Goal: Task Accomplishment & Management: Use online tool/utility

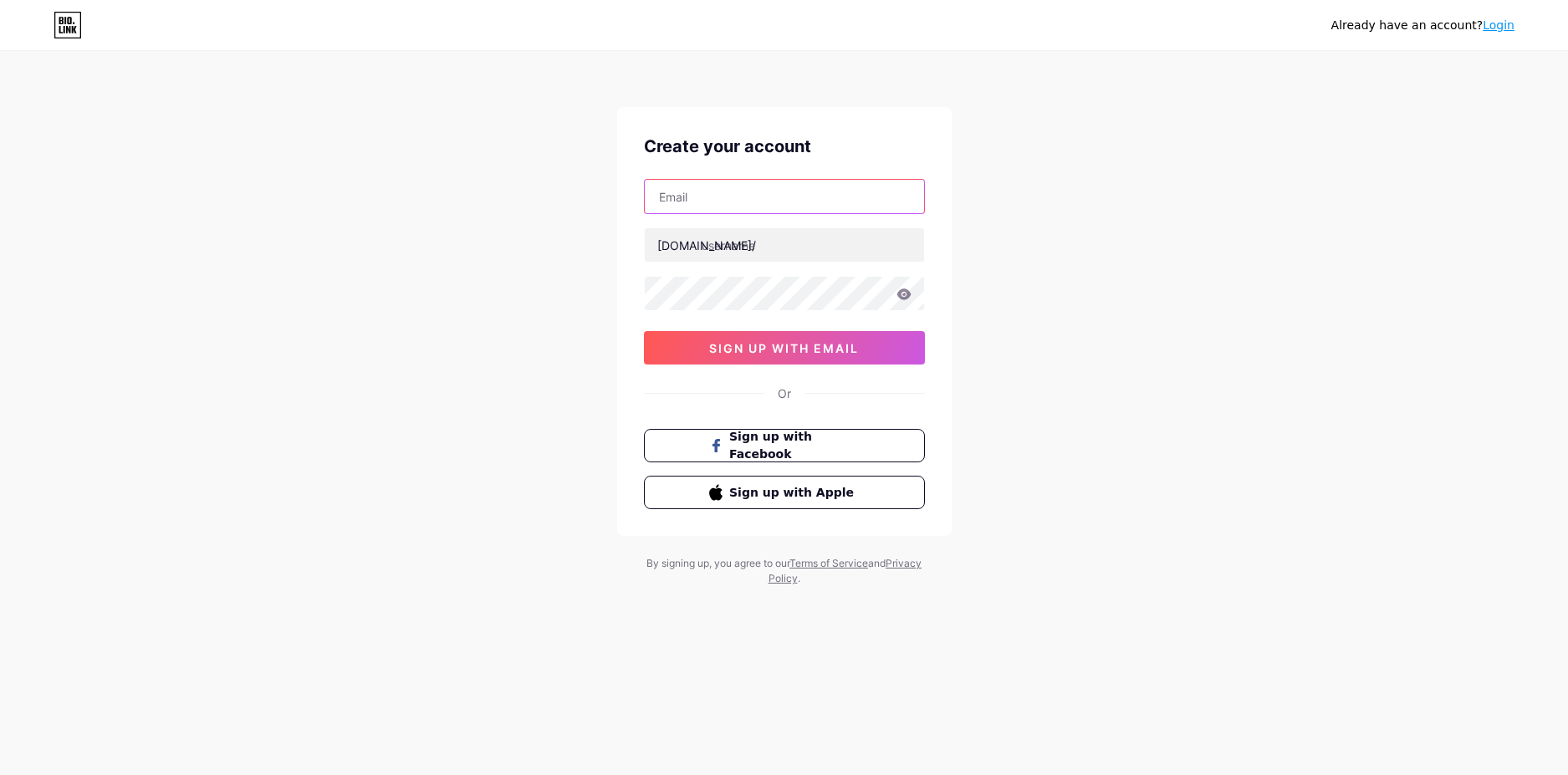
click at [753, 202] on input "text" at bounding box center [784, 196] width 279 height 33
type input "[EMAIL_ADDRESS][DOMAIN_NAME]"
click at [777, 248] on input "text" at bounding box center [784, 244] width 279 height 33
type input "sachgoitenban"
click at [904, 296] on icon at bounding box center [903, 295] width 15 height 12
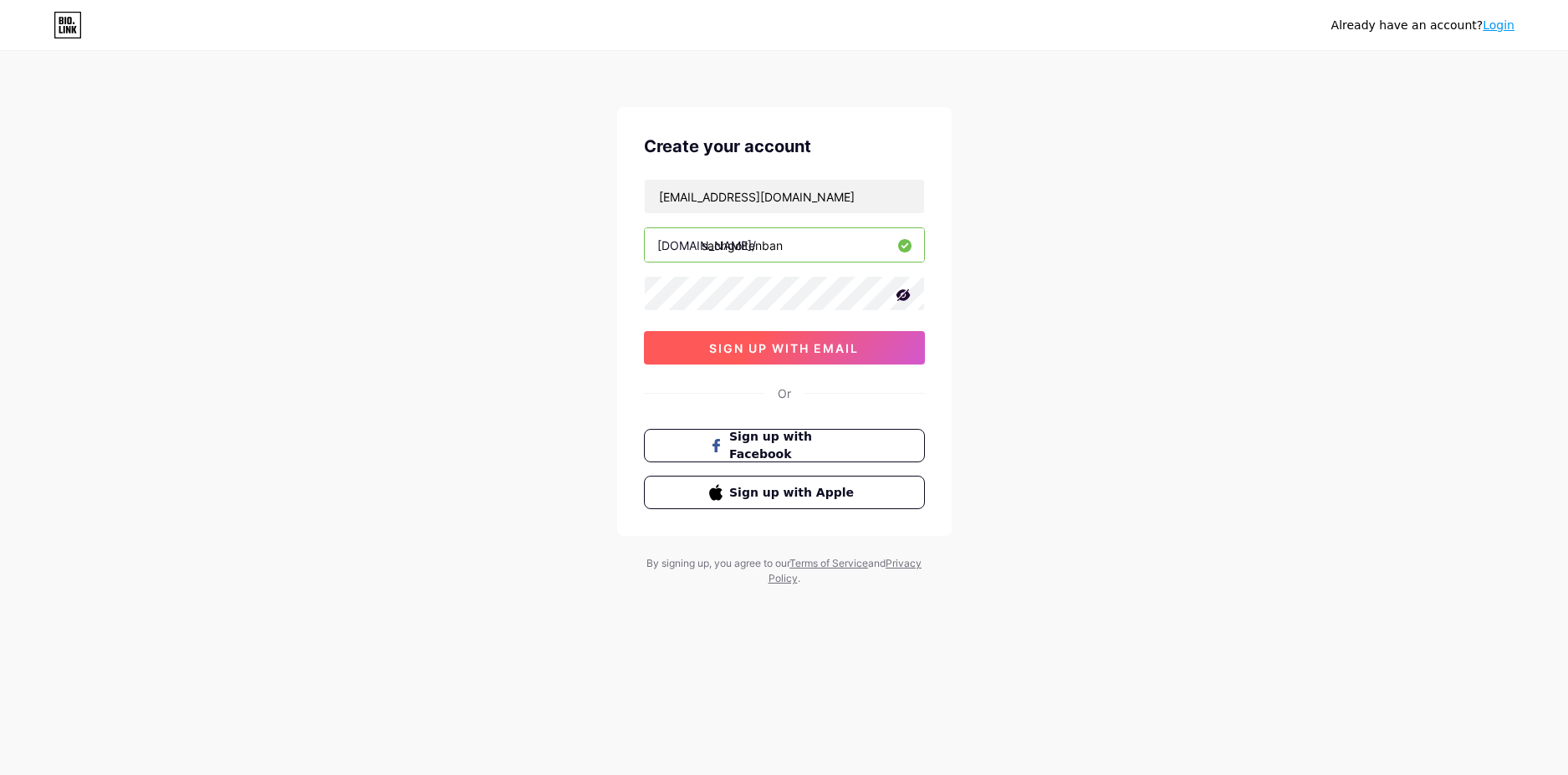
click at [737, 346] on span "sign up with email" at bounding box center [784, 348] width 150 height 14
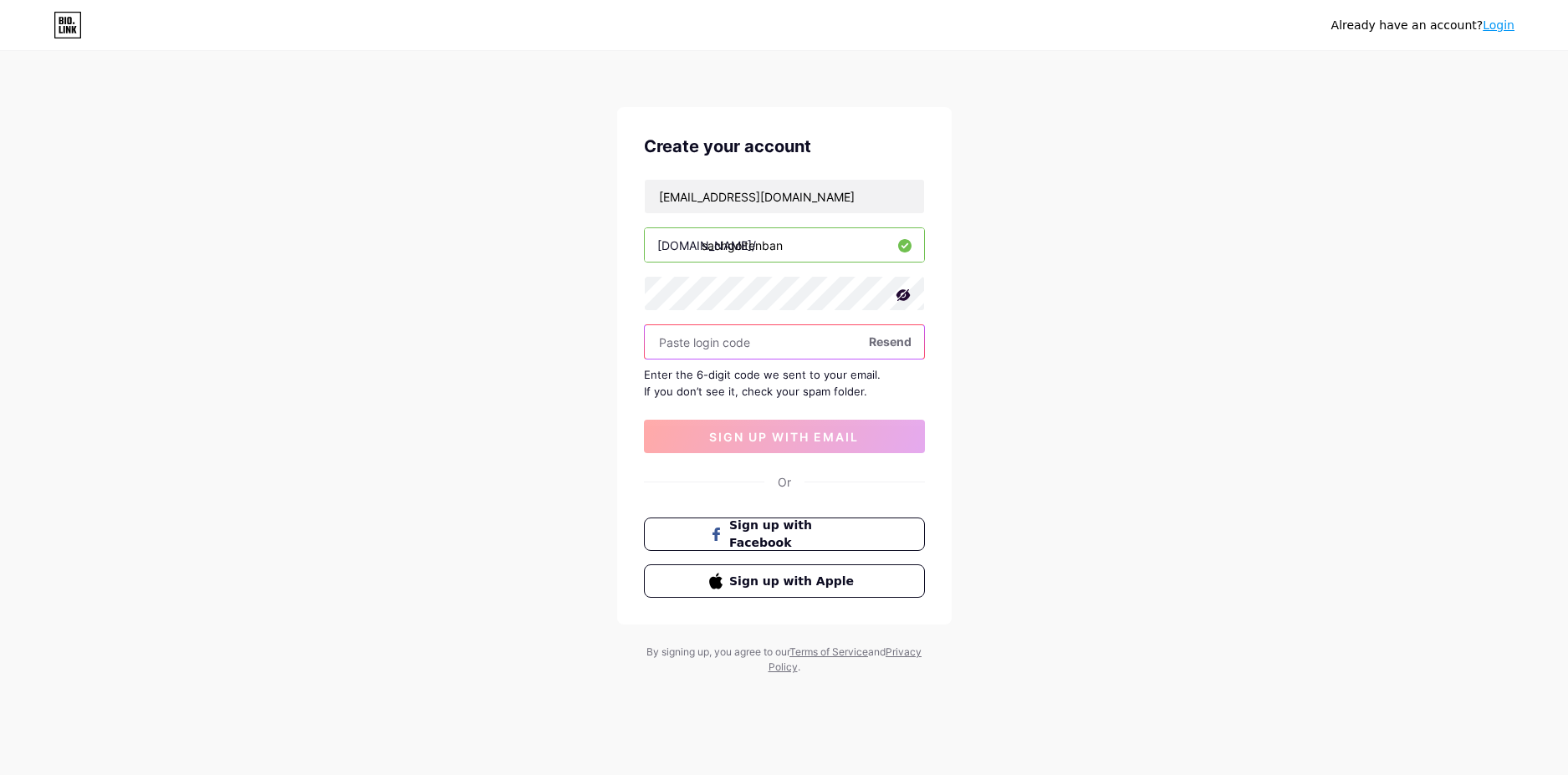
paste input "158394"
type input "158394"
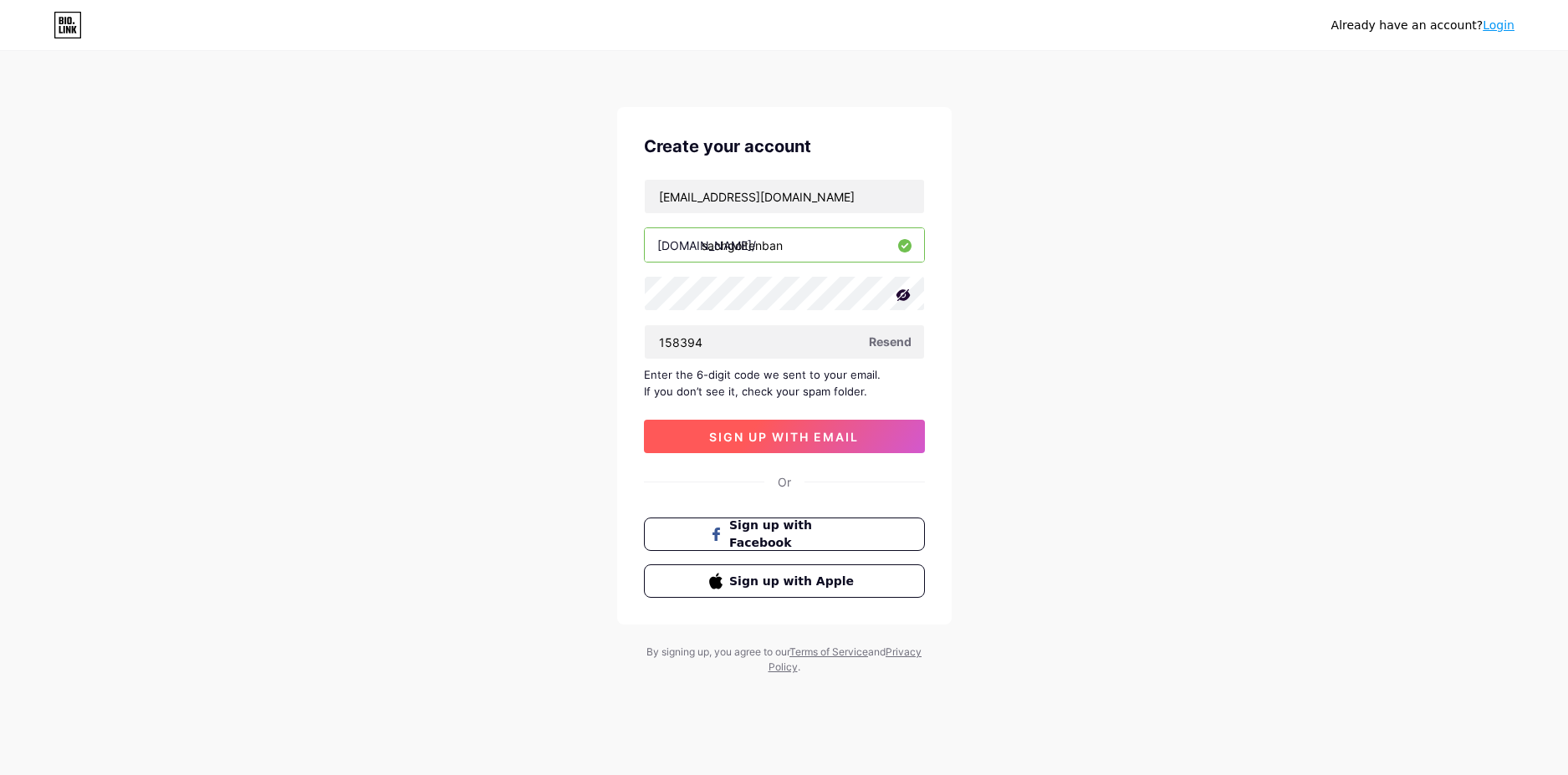
click at [815, 433] on span "sign up with email" at bounding box center [784, 437] width 150 height 14
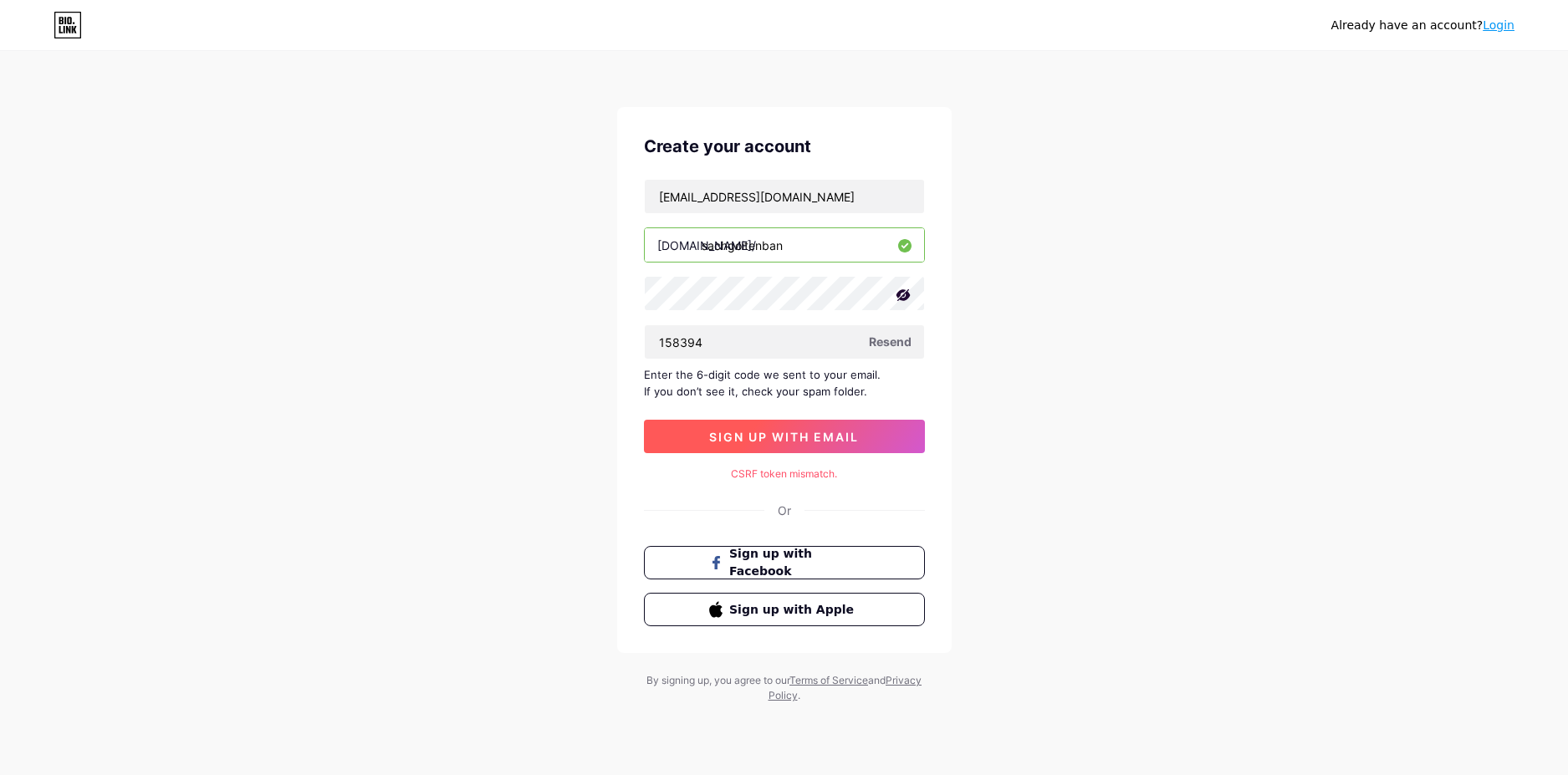
click at [783, 440] on span "sign up with email" at bounding box center [784, 437] width 150 height 14
click at [766, 348] on input "158394" at bounding box center [784, 341] width 279 height 33
click at [895, 342] on span "Resend" at bounding box center [890, 342] width 43 height 18
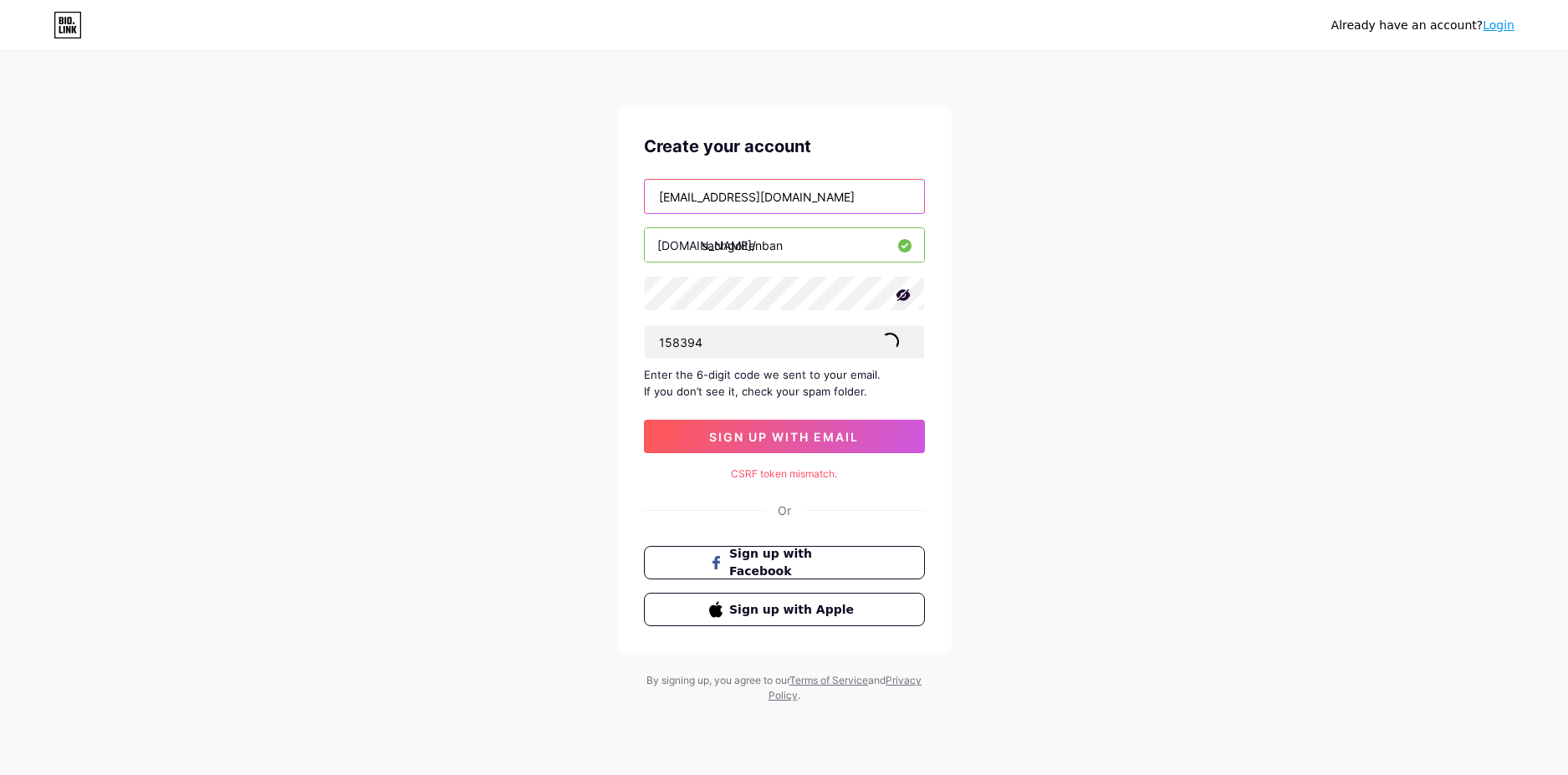
click at [846, 196] on input "mccartney.jesse81@gmail.com" at bounding box center [784, 196] width 279 height 33
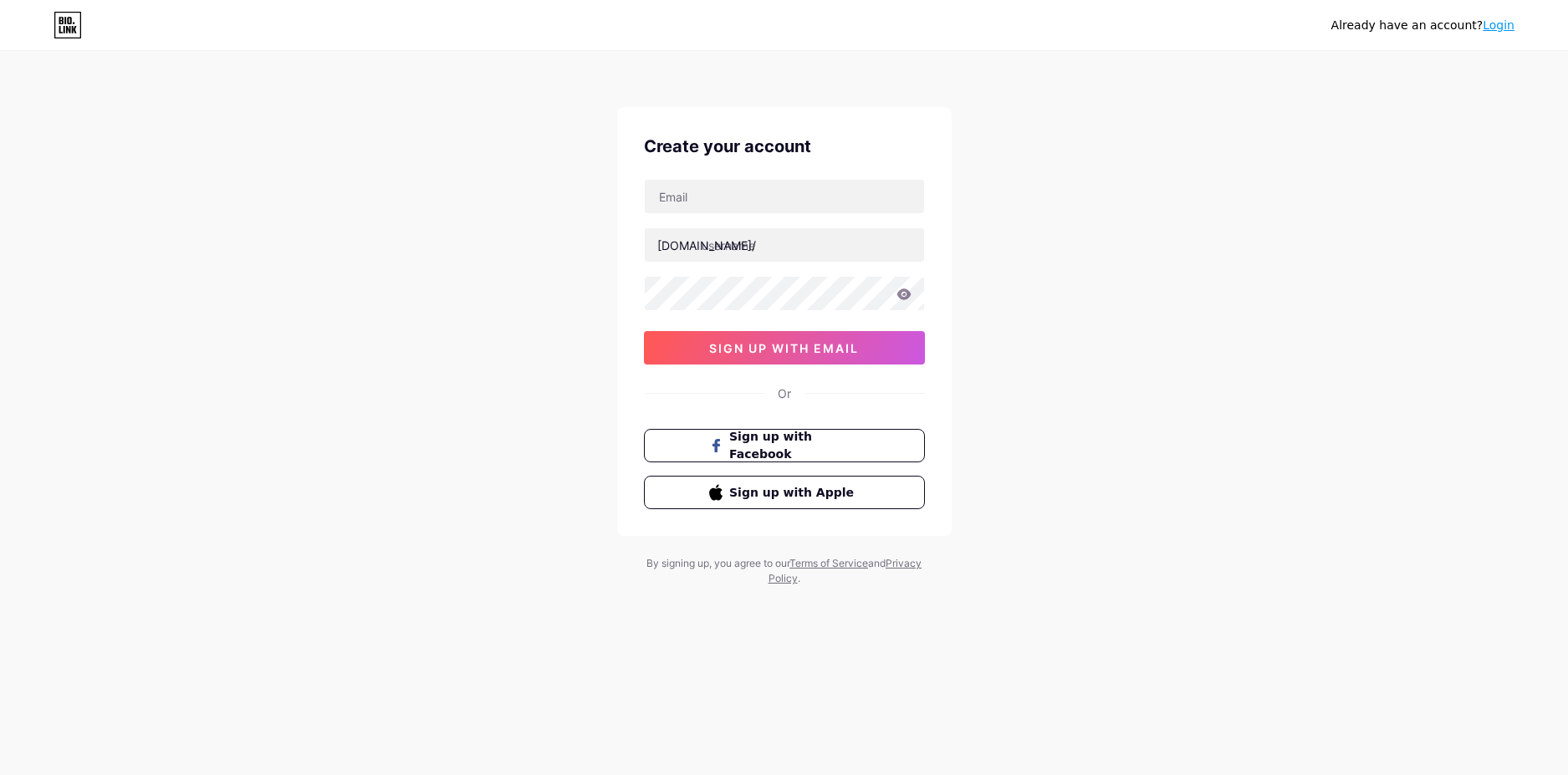
click at [1494, 33] on div "Already have an account? Login" at bounding box center [1422, 26] width 183 height 18
click at [1499, 20] on link "Login" at bounding box center [1499, 24] width 32 height 13
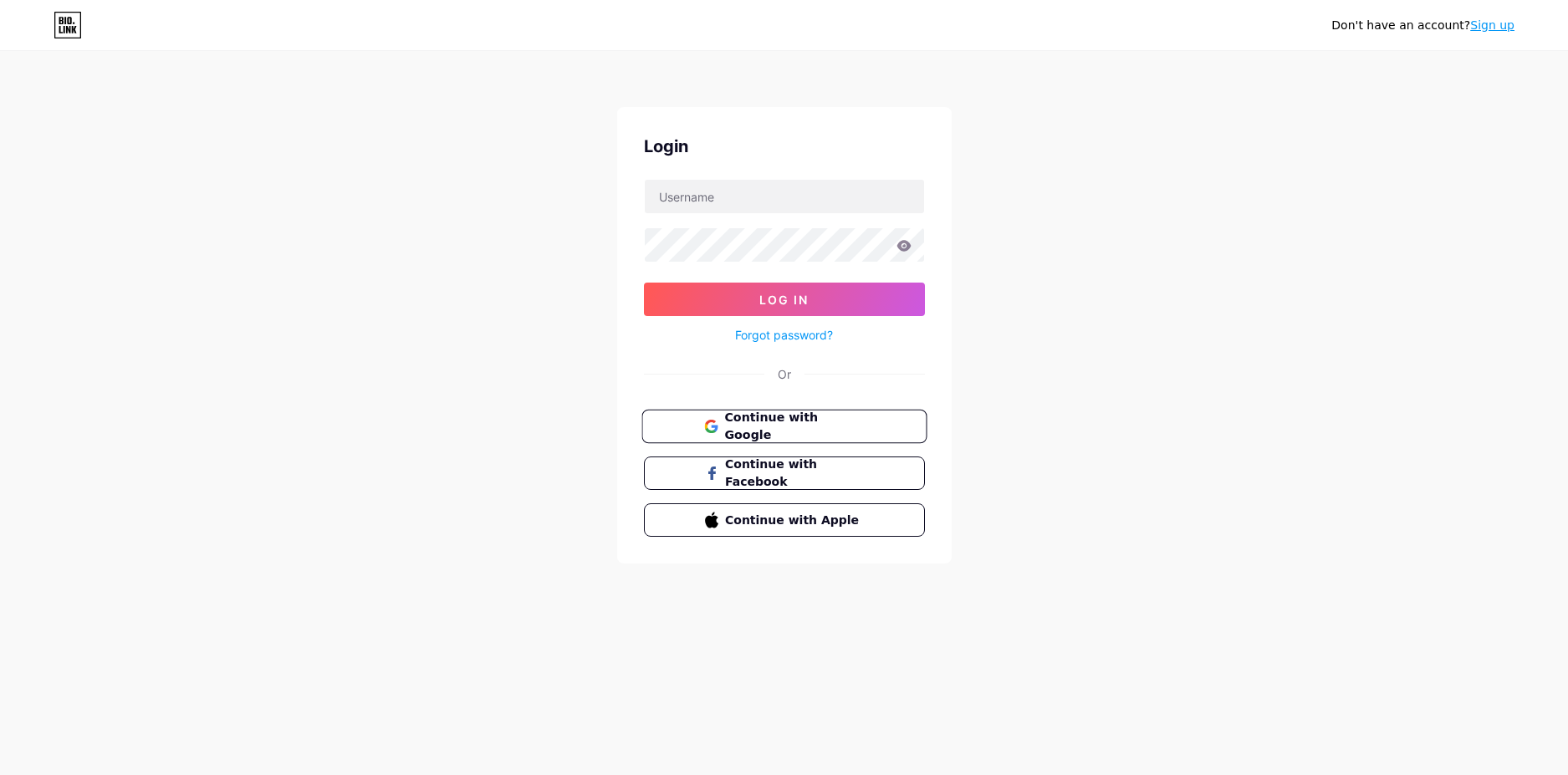
click at [785, 423] on span "Continue with Google" at bounding box center [794, 427] width 140 height 36
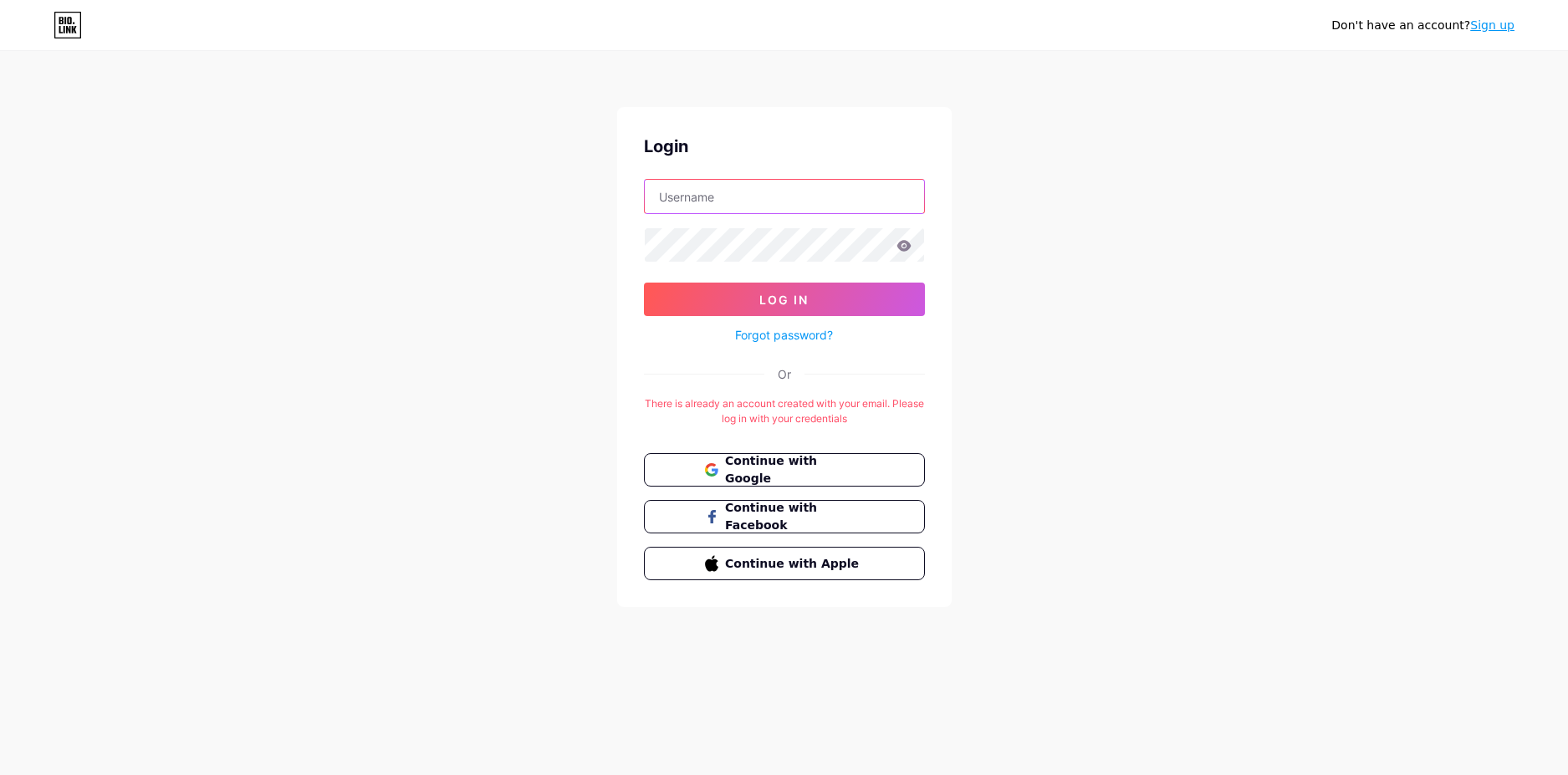
click at [759, 187] on input "text" at bounding box center [784, 196] width 279 height 33
type input "[EMAIL_ADDRESS][DOMAIN_NAME]"
click at [898, 246] on icon at bounding box center [903, 245] width 14 height 11
click at [644, 283] on button "Log In" at bounding box center [784, 299] width 281 height 33
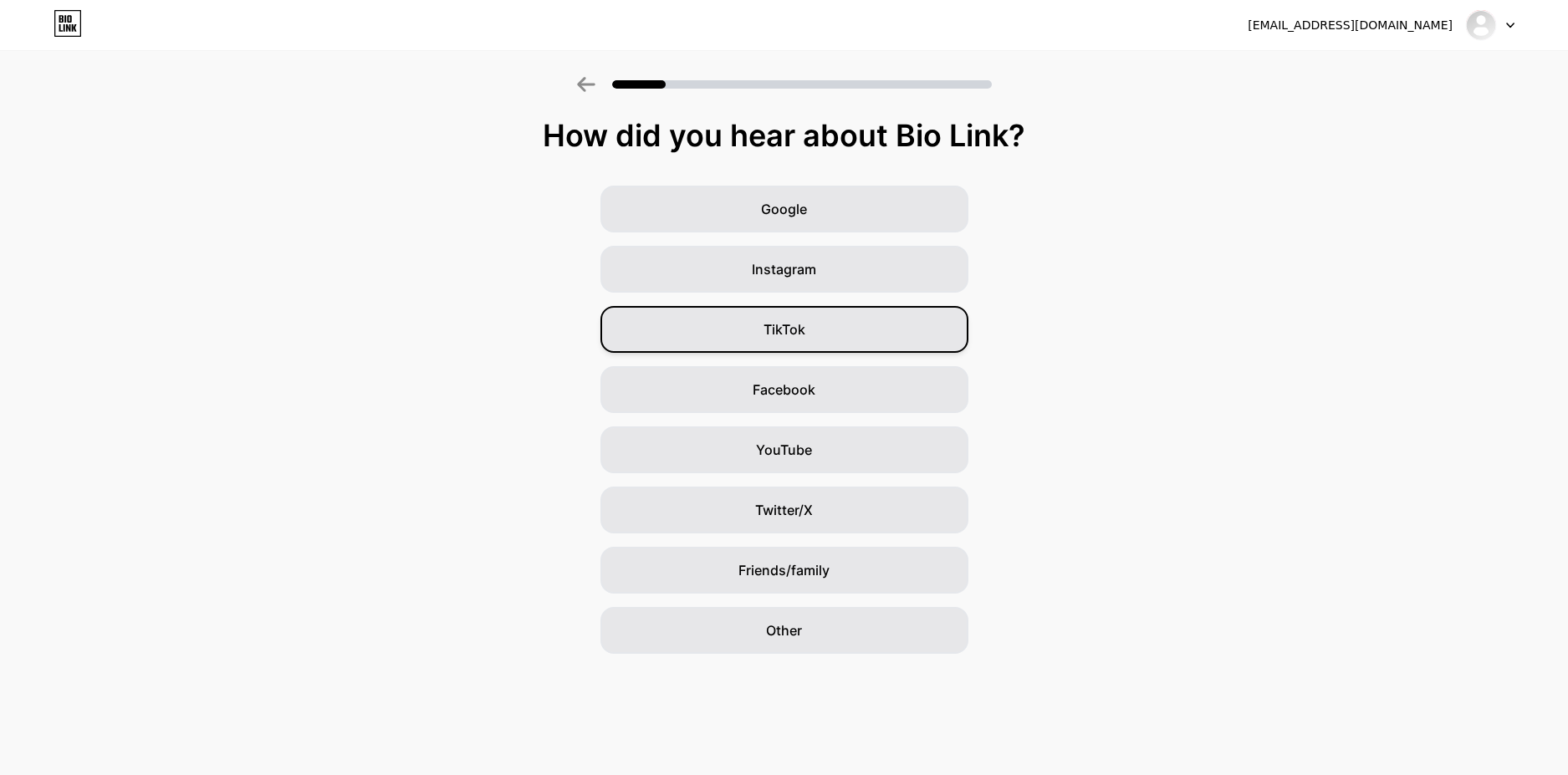
click at [901, 334] on div "TikTok" at bounding box center [784, 329] width 368 height 47
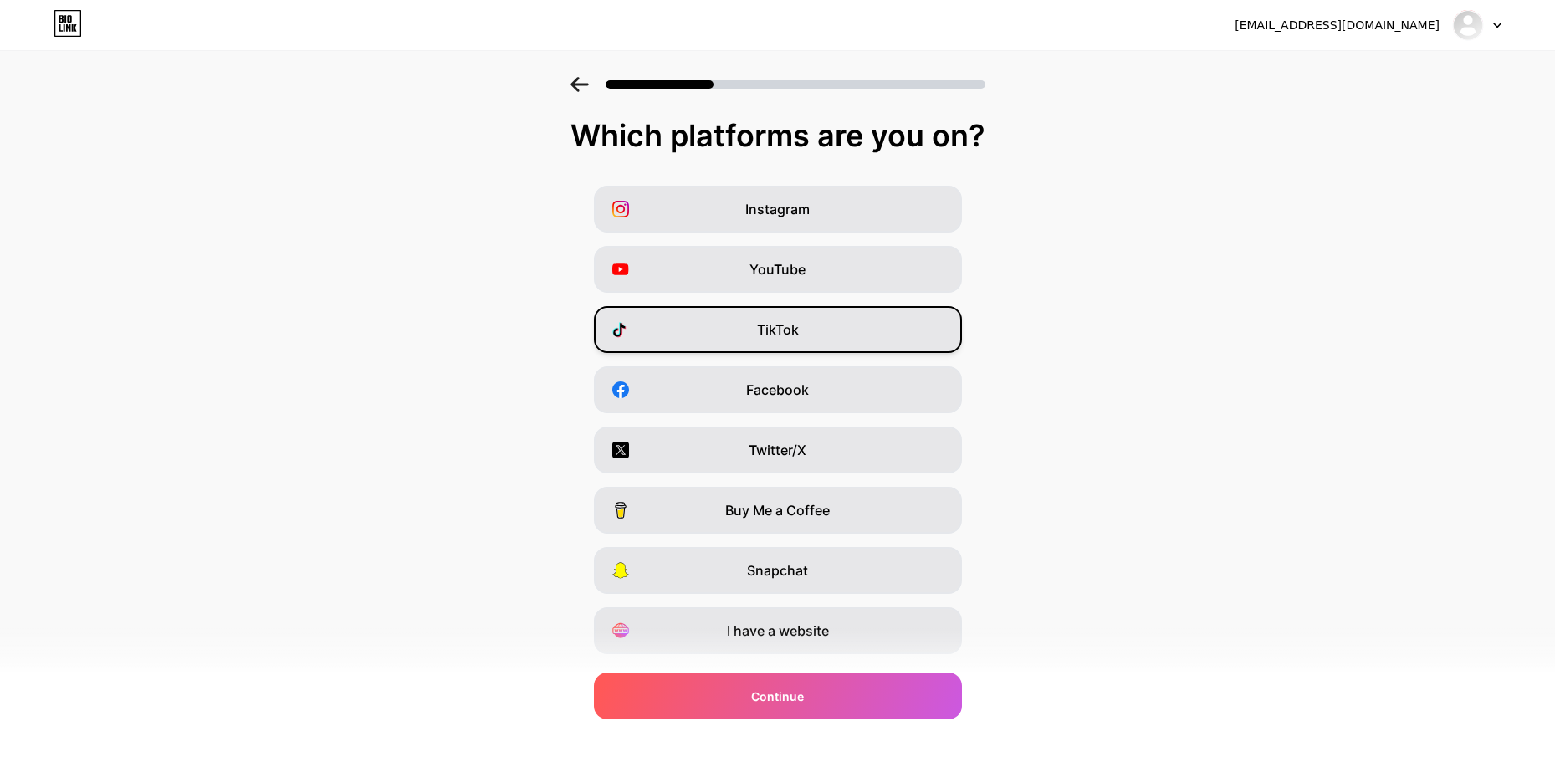
click at [892, 340] on div "TikTok" at bounding box center [778, 329] width 368 height 47
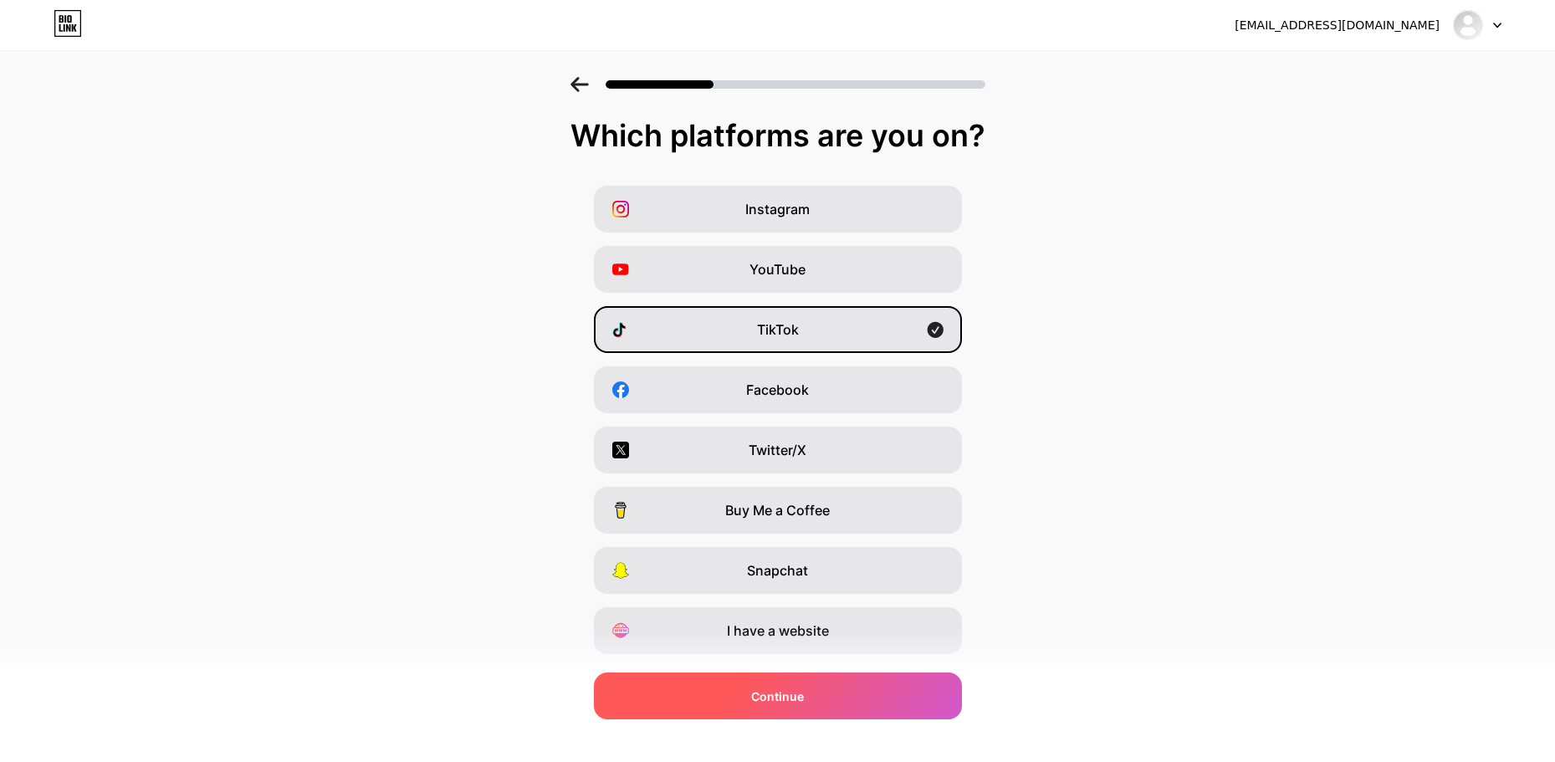
click at [845, 709] on div "Continue" at bounding box center [778, 695] width 368 height 47
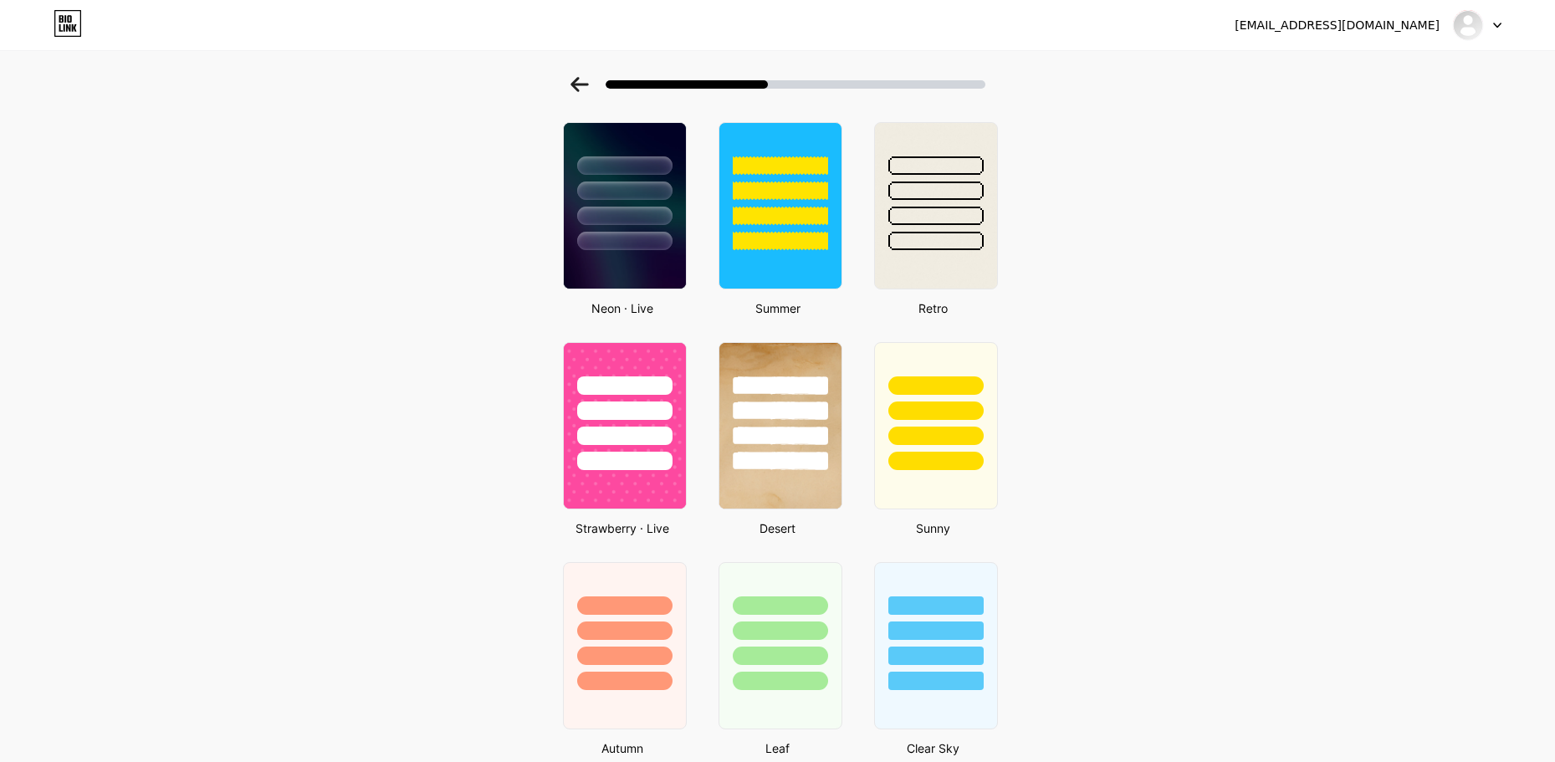
scroll to position [1230, 0]
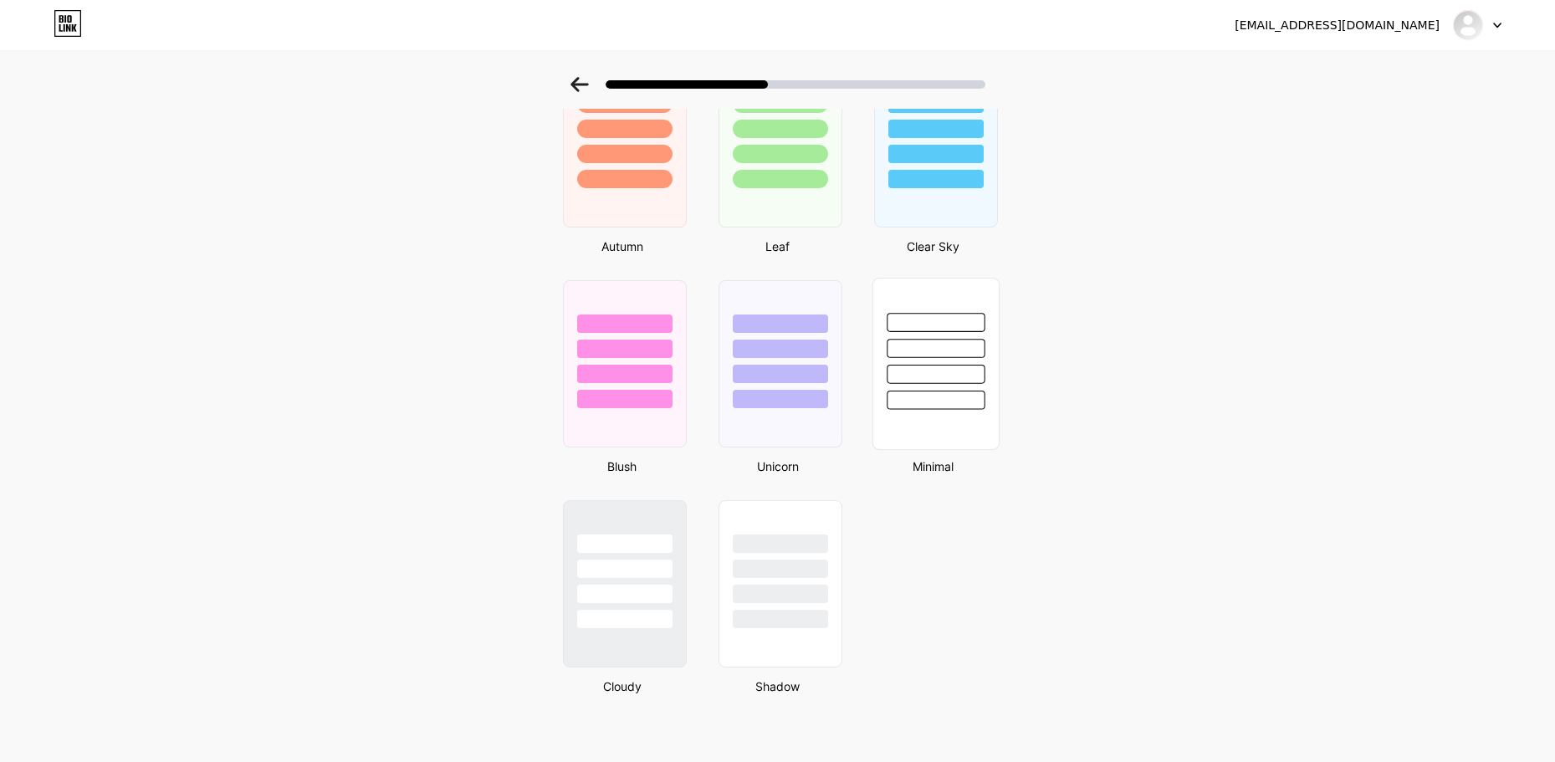
click at [984, 370] on div at bounding box center [935, 374] width 98 height 19
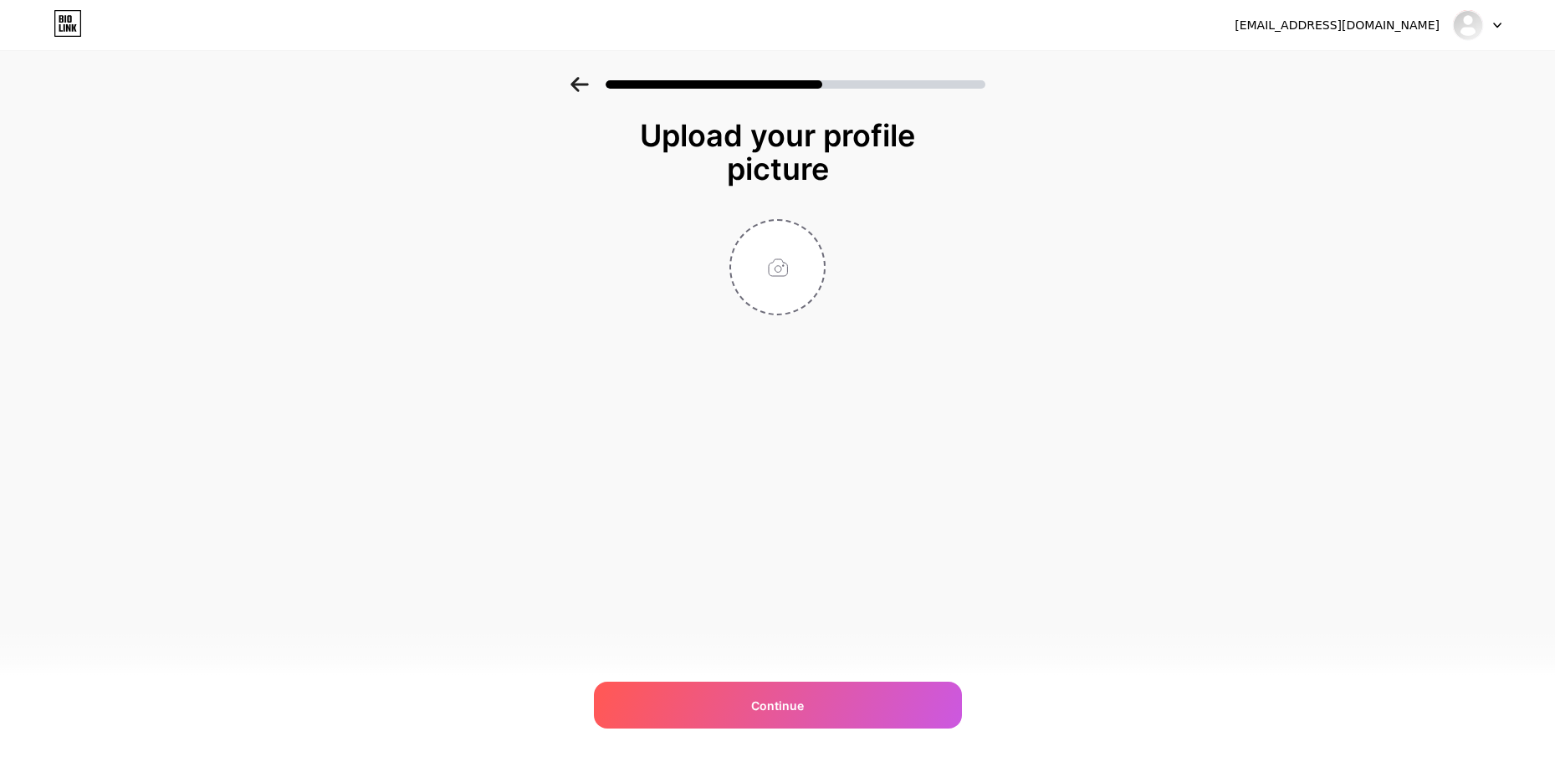
scroll to position [0, 0]
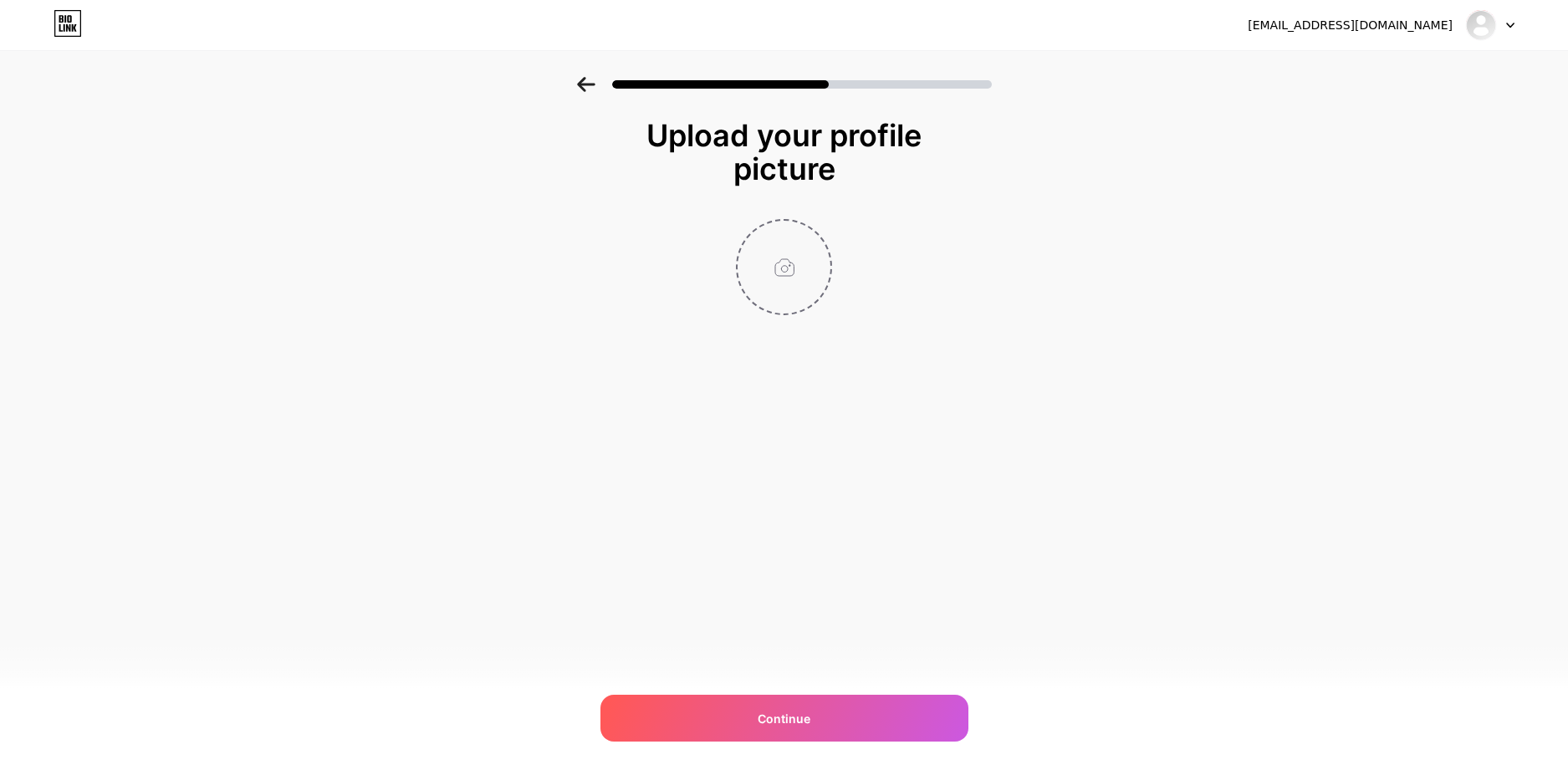
click at [753, 292] on input "file" at bounding box center [784, 267] width 93 height 93
click at [774, 273] on input "file" at bounding box center [784, 267] width 93 height 93
type input "C:\fakepath\160f3dd1779acf90f8d709743d05e164~tplv-tiktokx-cropcenter_1080_1080.…"
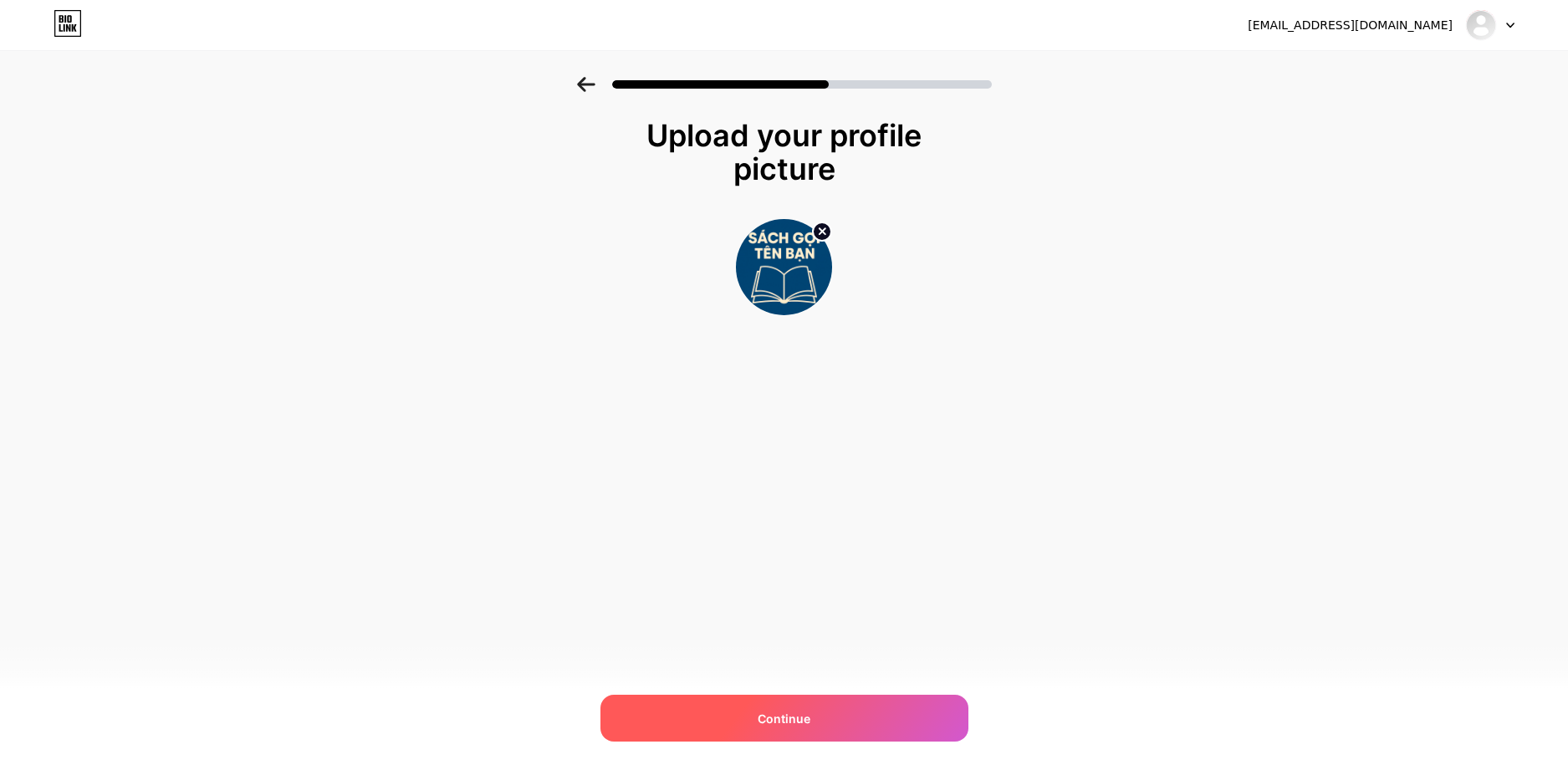
click at [842, 703] on div "Continue" at bounding box center [784, 718] width 368 height 47
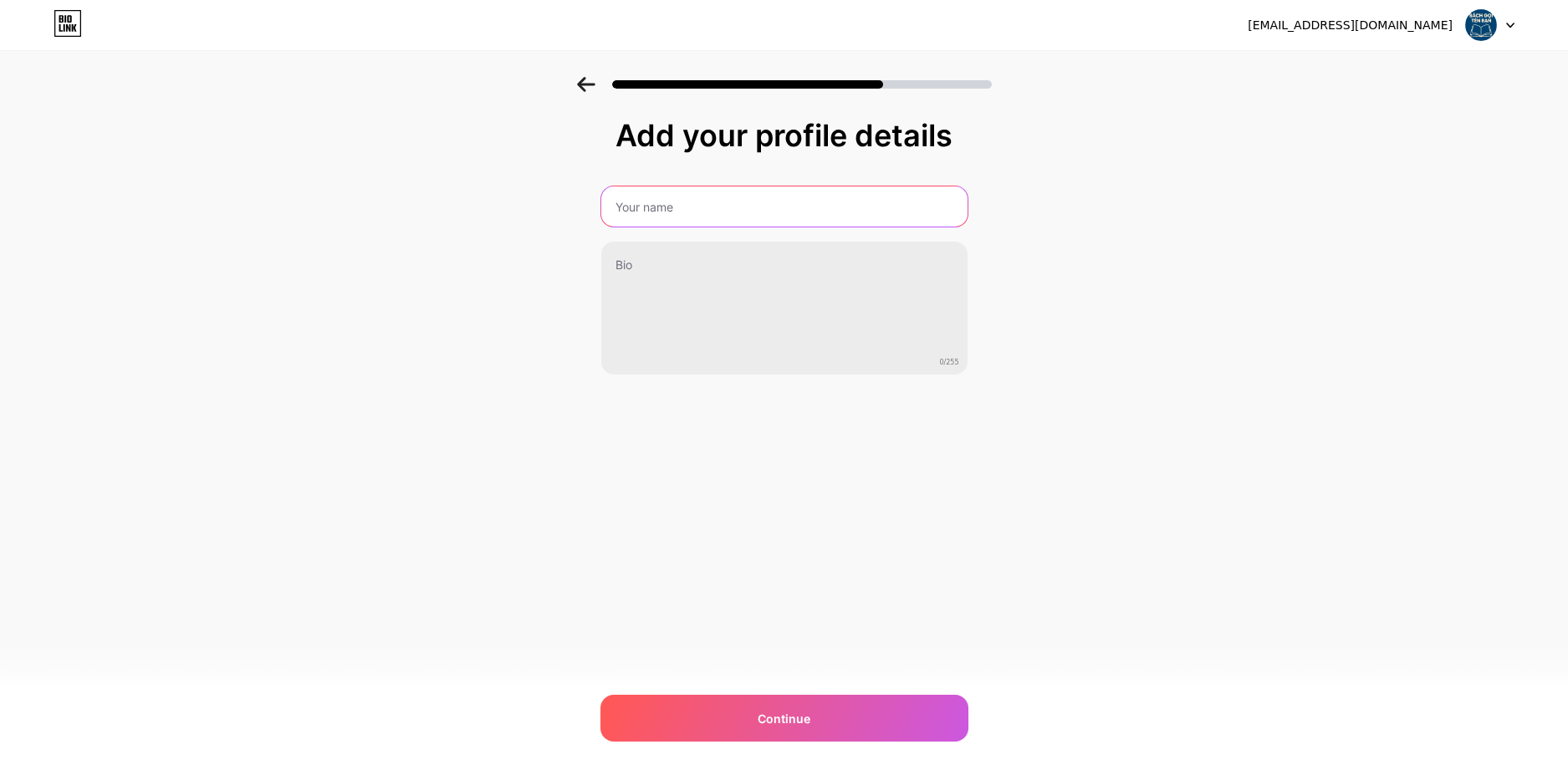
click at [696, 212] on input "text" at bounding box center [784, 206] width 366 height 40
type input "Sách Gọi Tên Bạn"
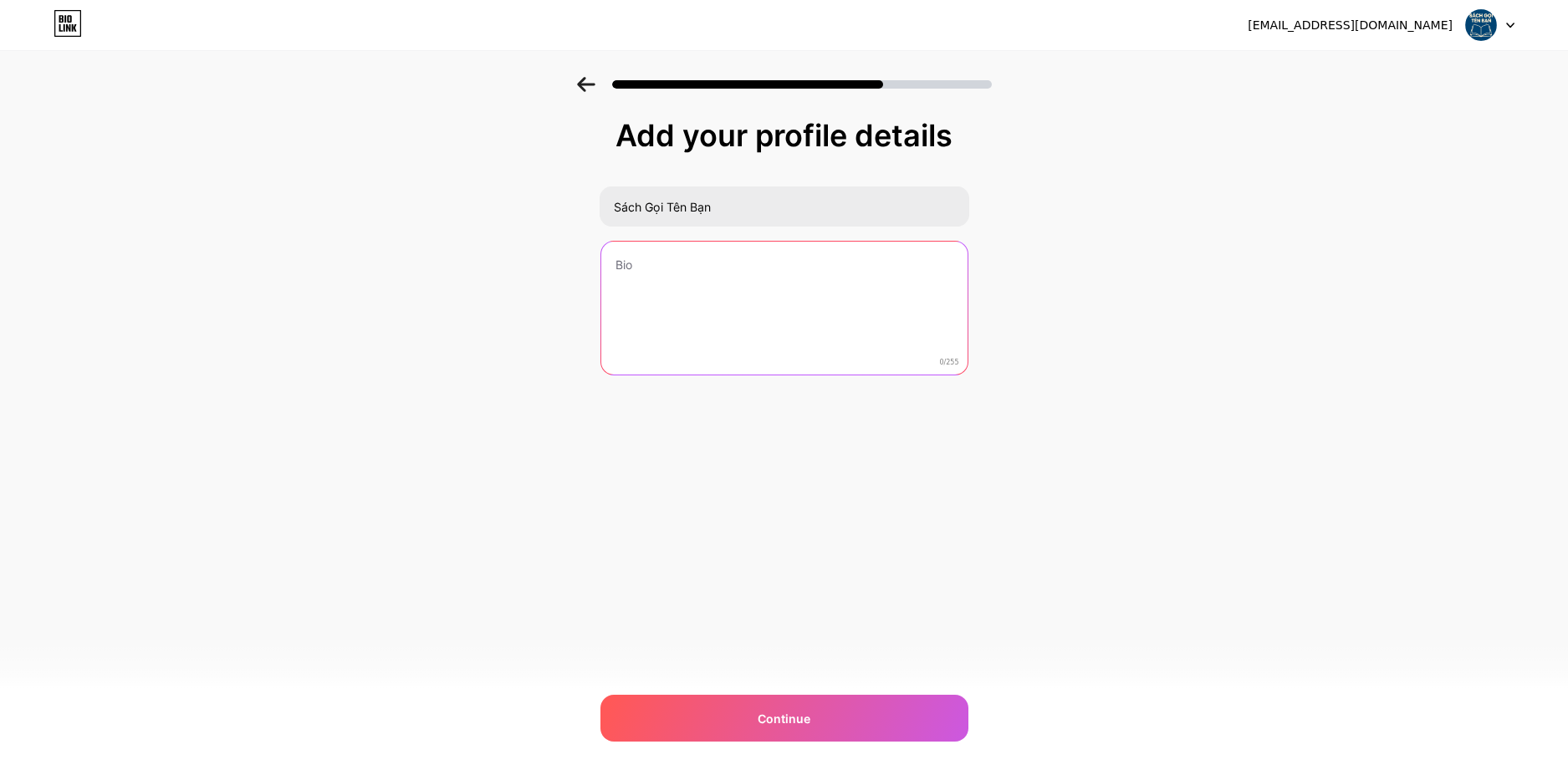
click at [695, 279] on textarea at bounding box center [784, 309] width 366 height 135
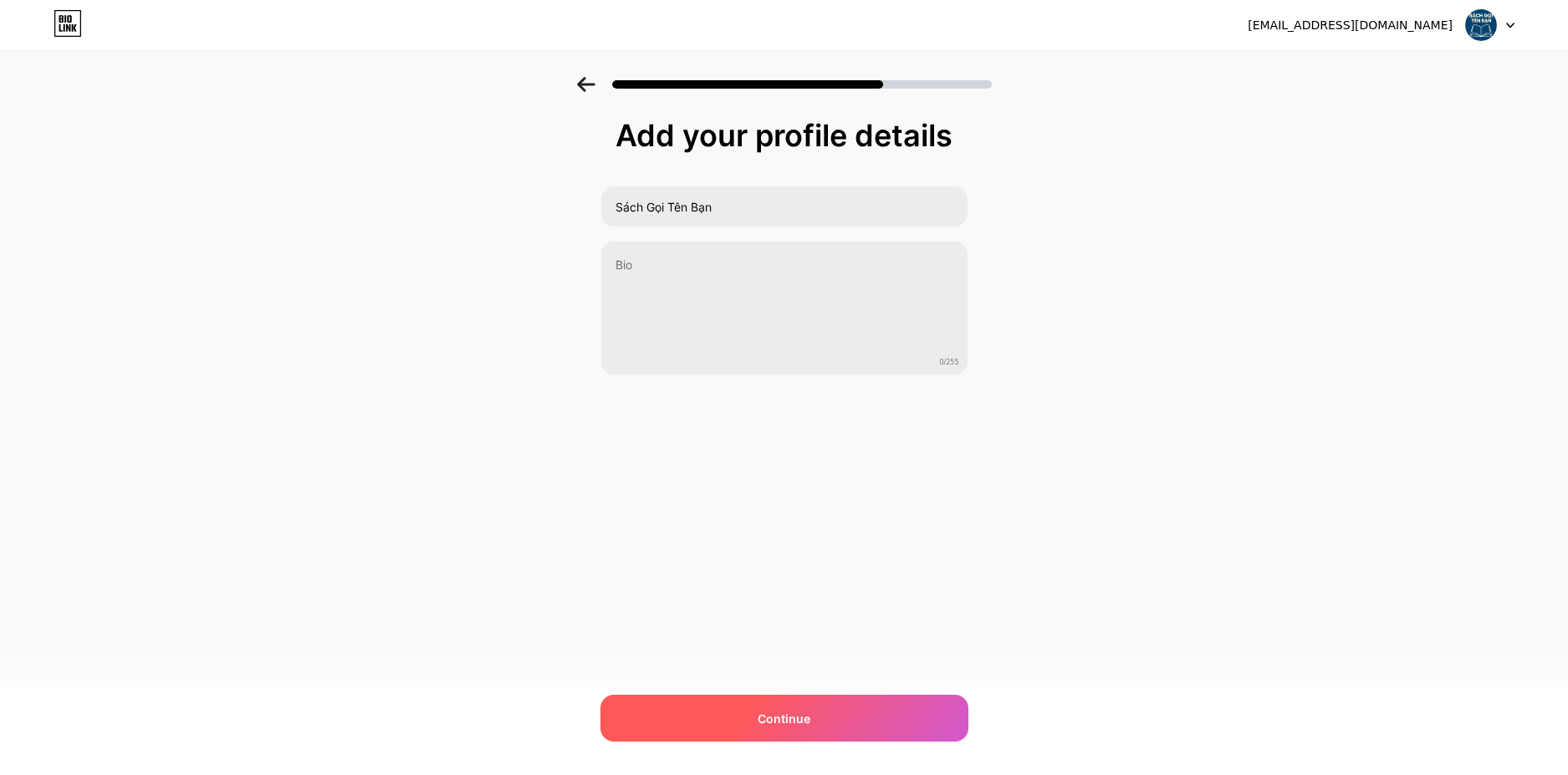
click at [875, 725] on div "Continue" at bounding box center [784, 718] width 368 height 47
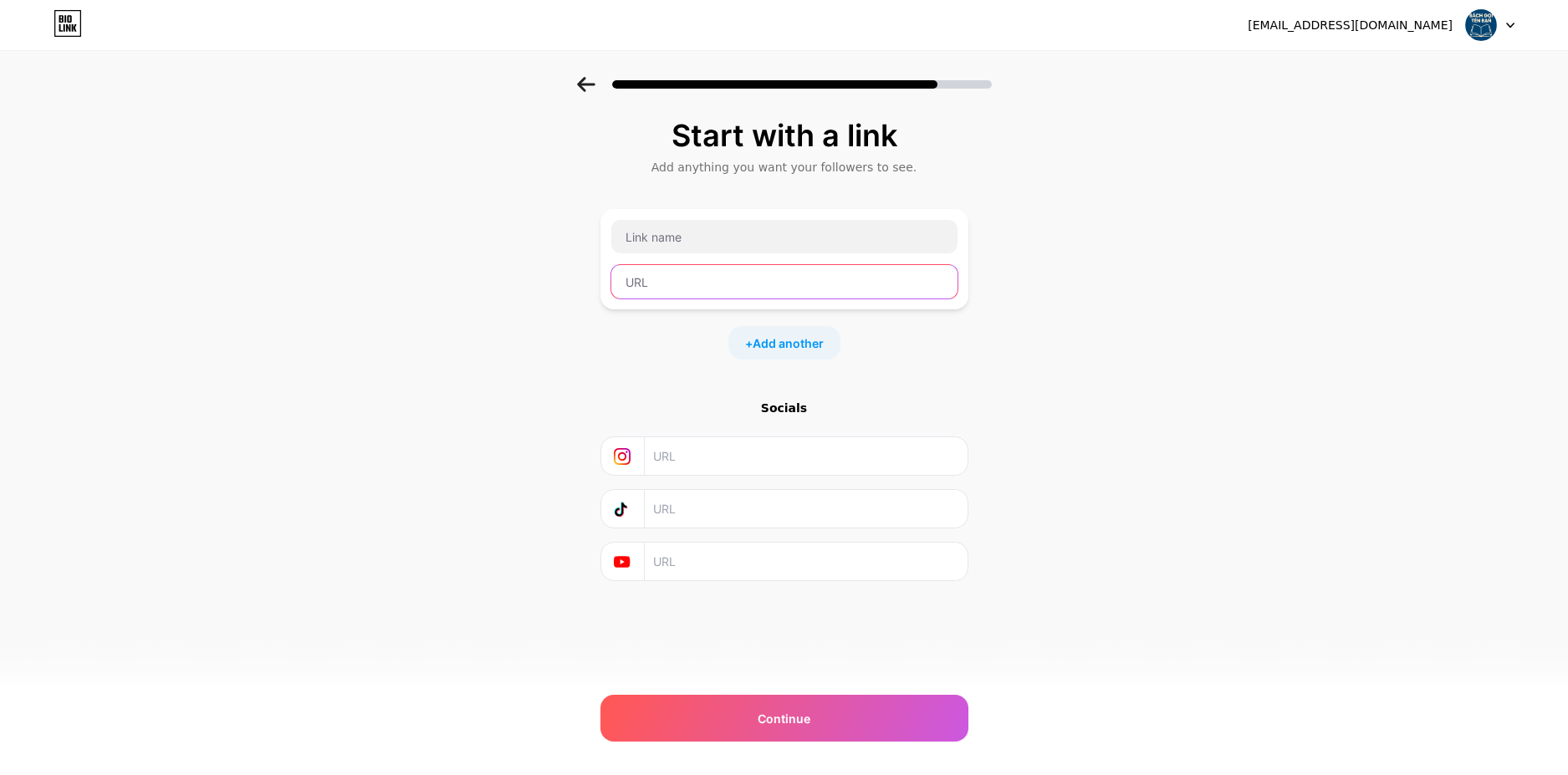
click at [735, 277] on input "text" at bounding box center [784, 281] width 346 height 33
paste input "https://vt.tiktok.com/ZSHnDryKtacFr-k3zHE/"
type input "https://vt.tiktok.com/ZSHnDryKtacFr-k3zHE/"
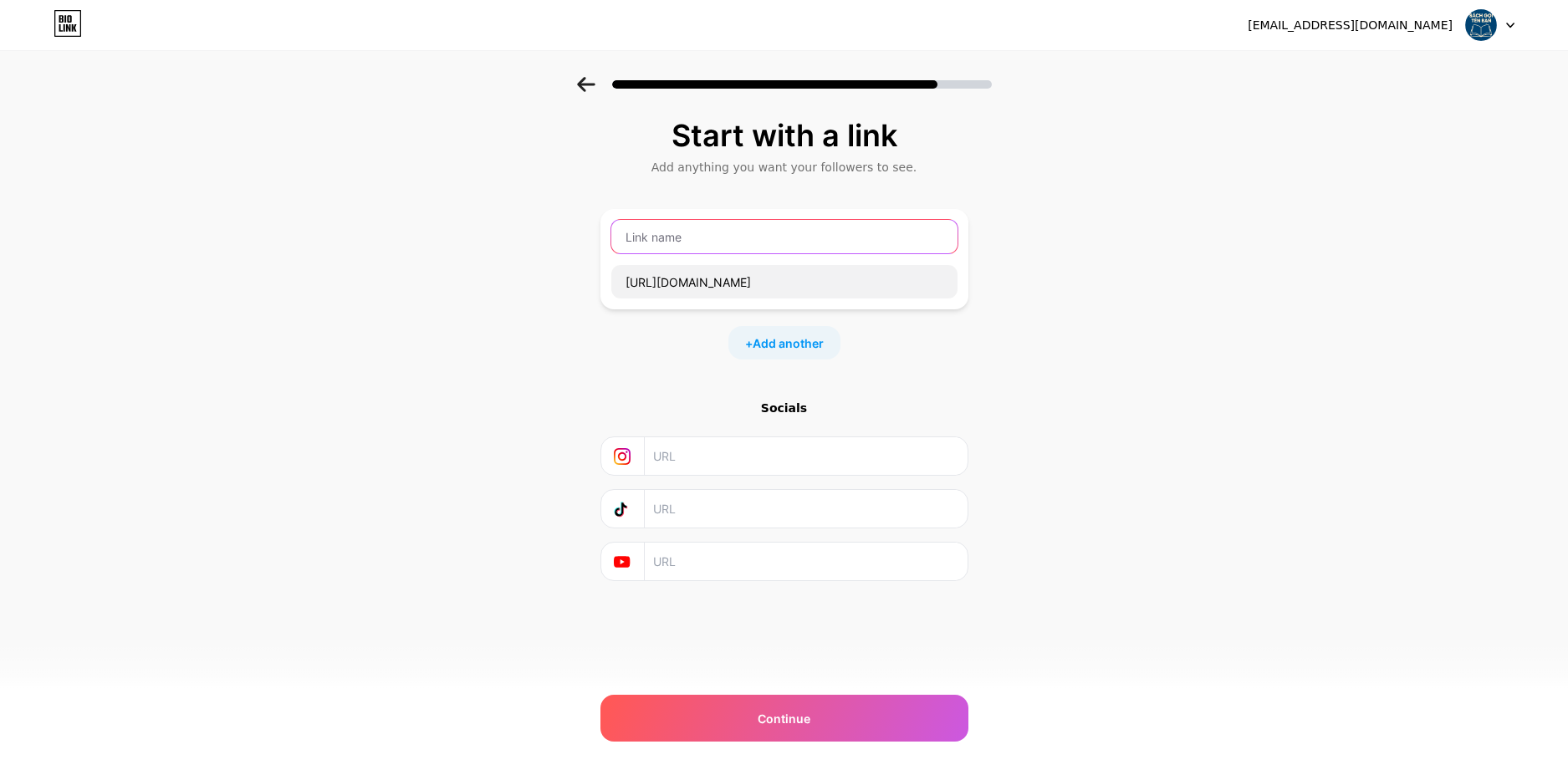
click at [751, 232] on input "text" at bounding box center [784, 236] width 346 height 33
type input "MUA SÁCH Ở ĐÂY"
click at [988, 329] on div "Start with a link Add anything you want your followers to see. MUA SÁCH Ở ĐÂY h…" at bounding box center [784, 371] width 1568 height 588
click at [799, 345] on span "Add another" at bounding box center [788, 344] width 71 height 18
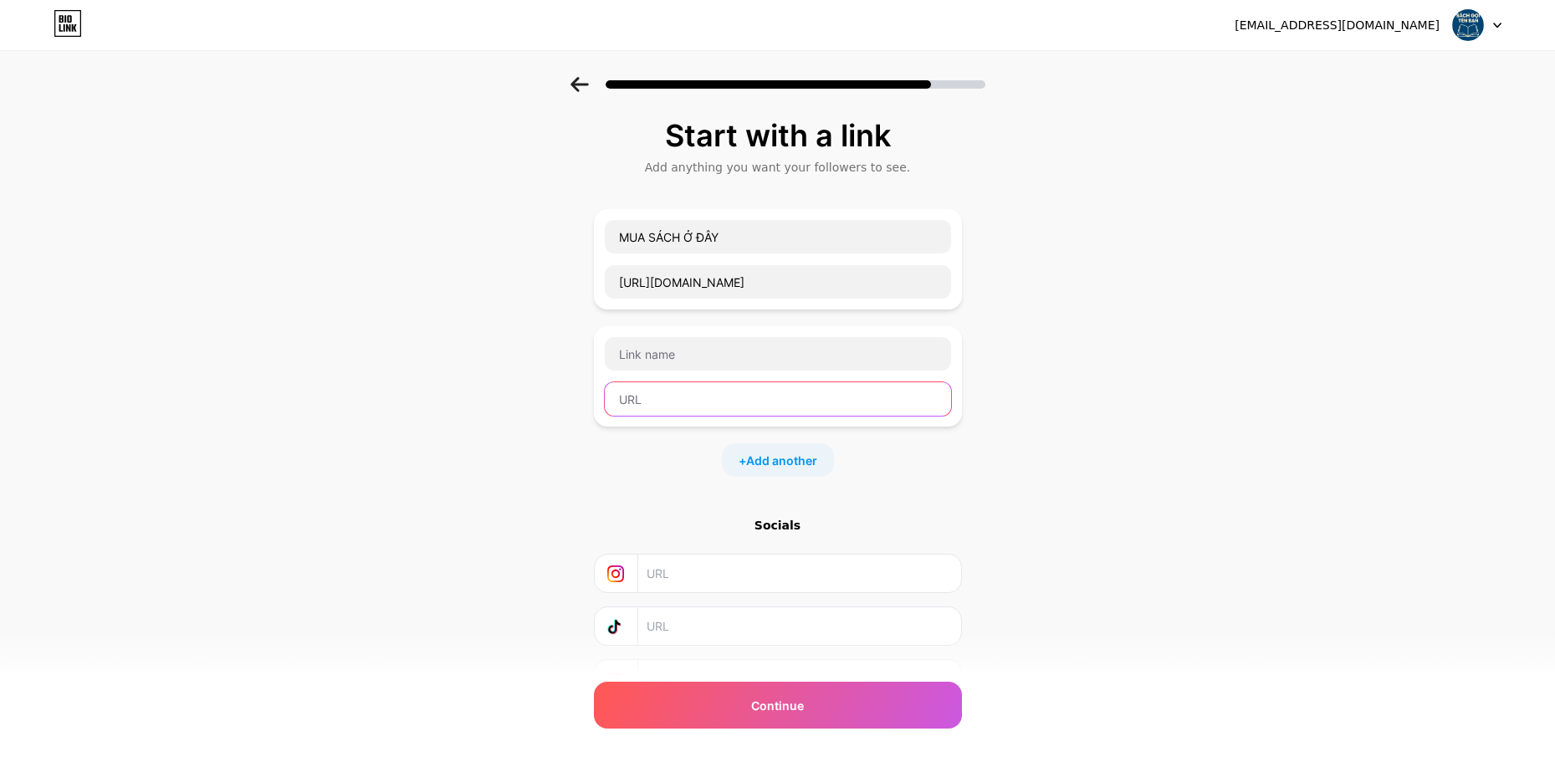
click at [771, 386] on input "text" at bounding box center [778, 398] width 346 height 33
click at [775, 350] on input "text" at bounding box center [778, 353] width 346 height 33
click at [769, 392] on input "text" at bounding box center [778, 398] width 346 height 33
drag, startPoint x: 748, startPoint y: 342, endPoint x: 561, endPoint y: 416, distance: 201.6
click at [561, 416] on div "Start with a link Add anything you want your followers to see. MUA SÁCH Ở ĐÂY h…" at bounding box center [777, 429] width 1555 height 705
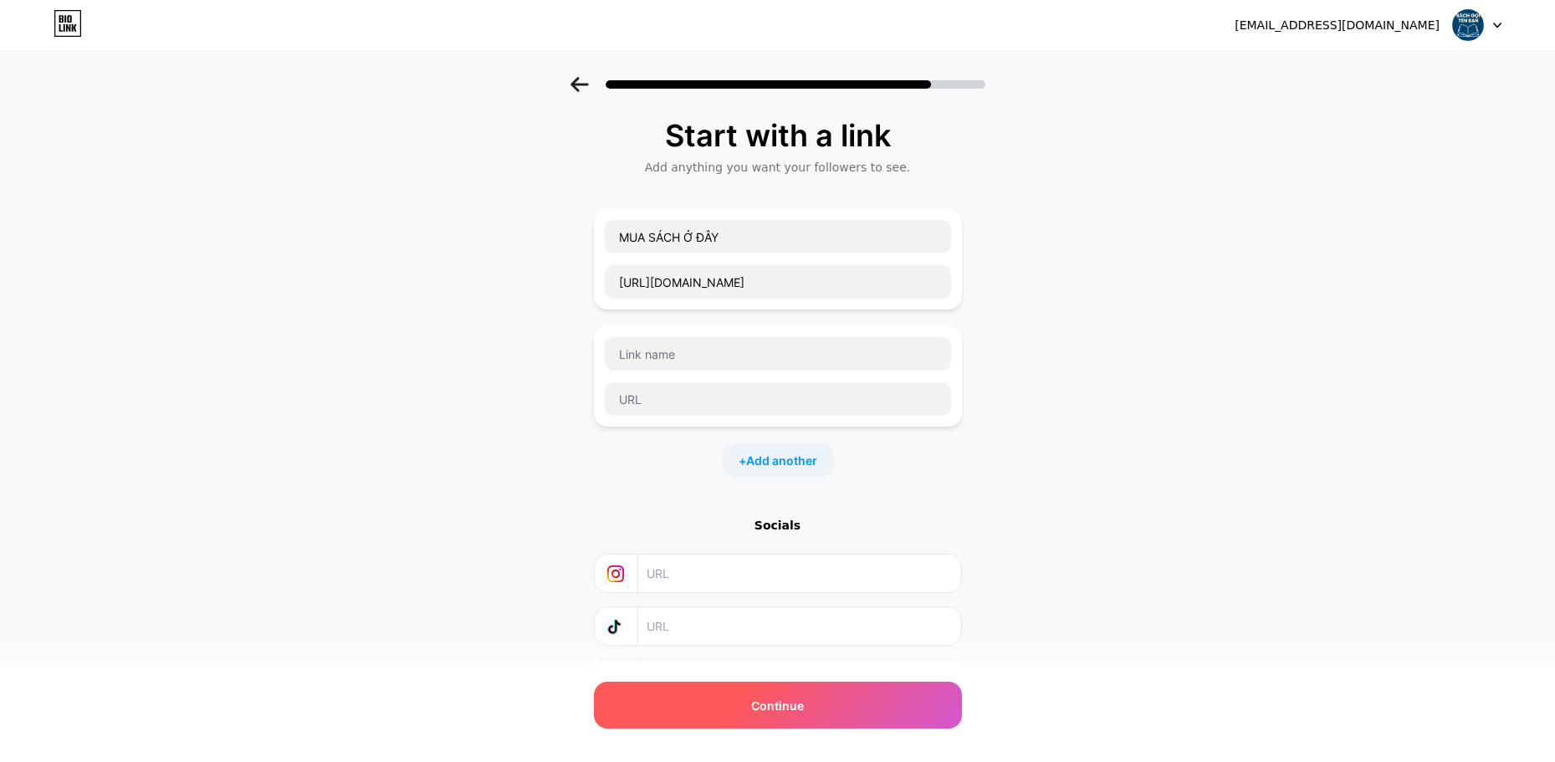
click at [825, 721] on div "Continue" at bounding box center [778, 705] width 368 height 47
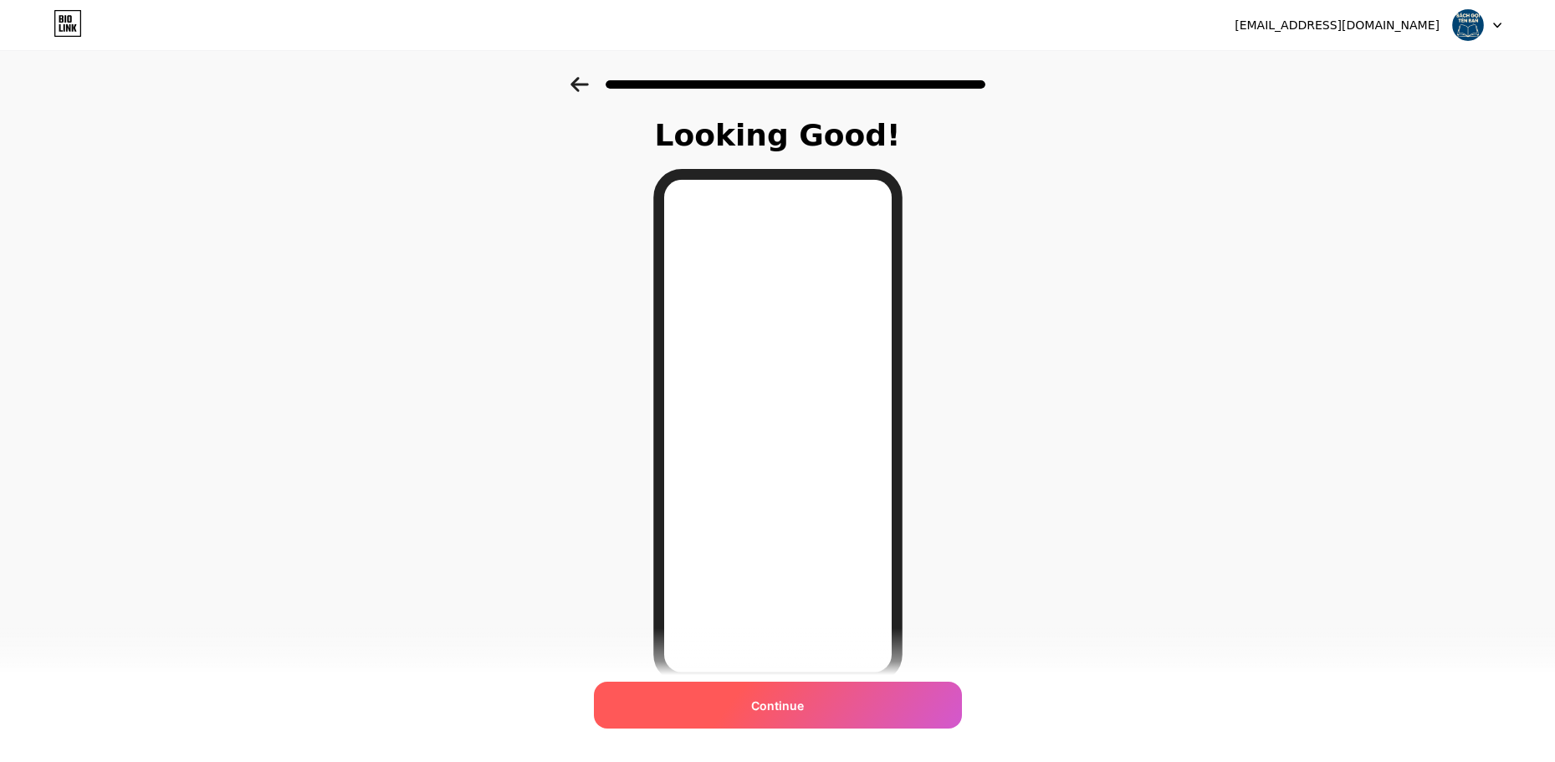
click at [794, 693] on div "Continue" at bounding box center [778, 705] width 368 height 47
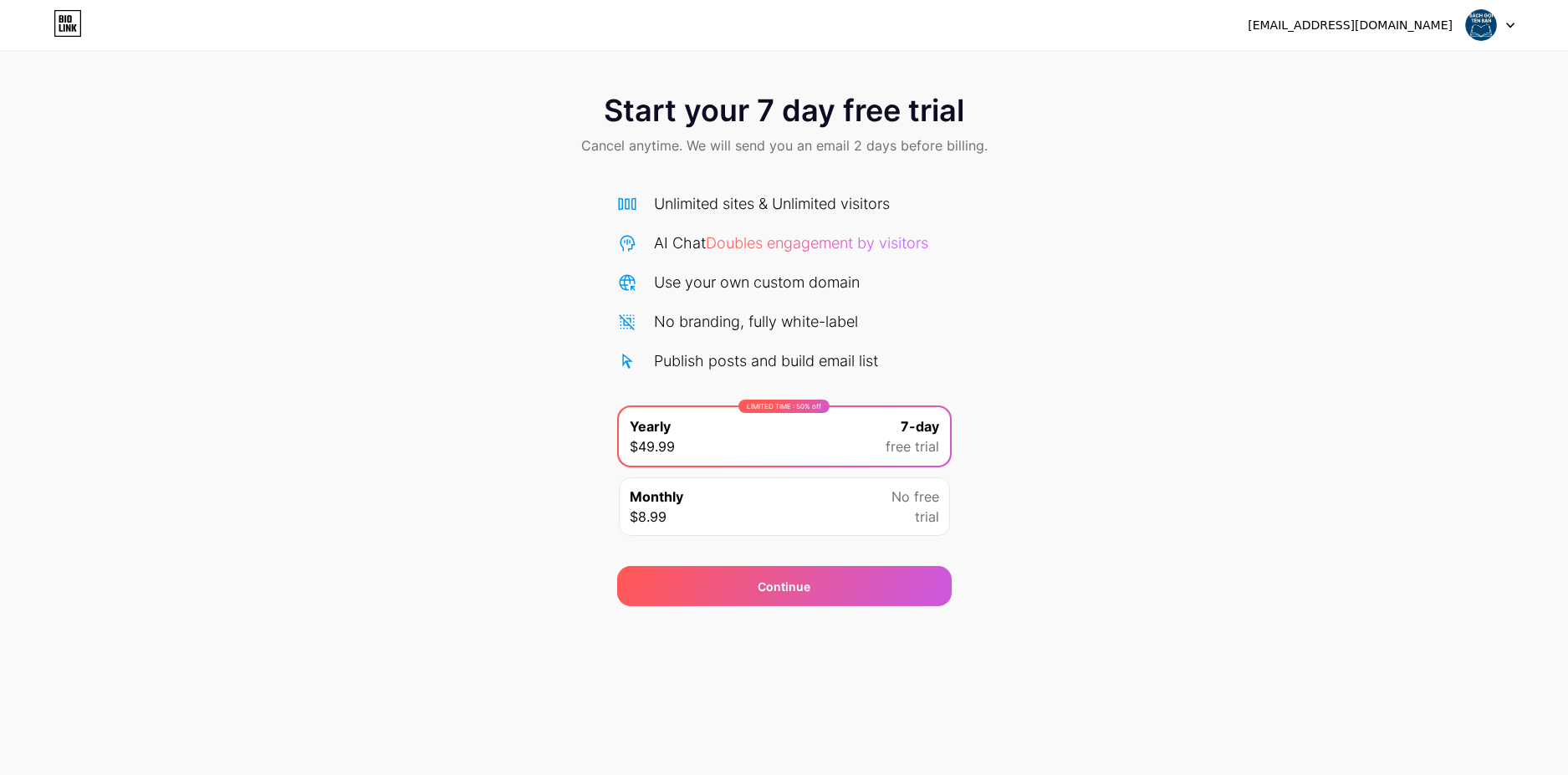
click at [1439, 22] on div "mccartney.jesse81@gmail.com" at bounding box center [1350, 26] width 205 height 18
click at [1479, 24] on img at bounding box center [1481, 25] width 32 height 32
click at [1226, 232] on div "Start your 7 day free trial Cancel anytime. We will send you an email 2 days be…" at bounding box center [784, 341] width 1568 height 529
drag, startPoint x: 68, startPoint y: 28, endPoint x: 81, endPoint y: 32, distance: 14.0
click at [68, 27] on icon at bounding box center [68, 28] width 4 height 8
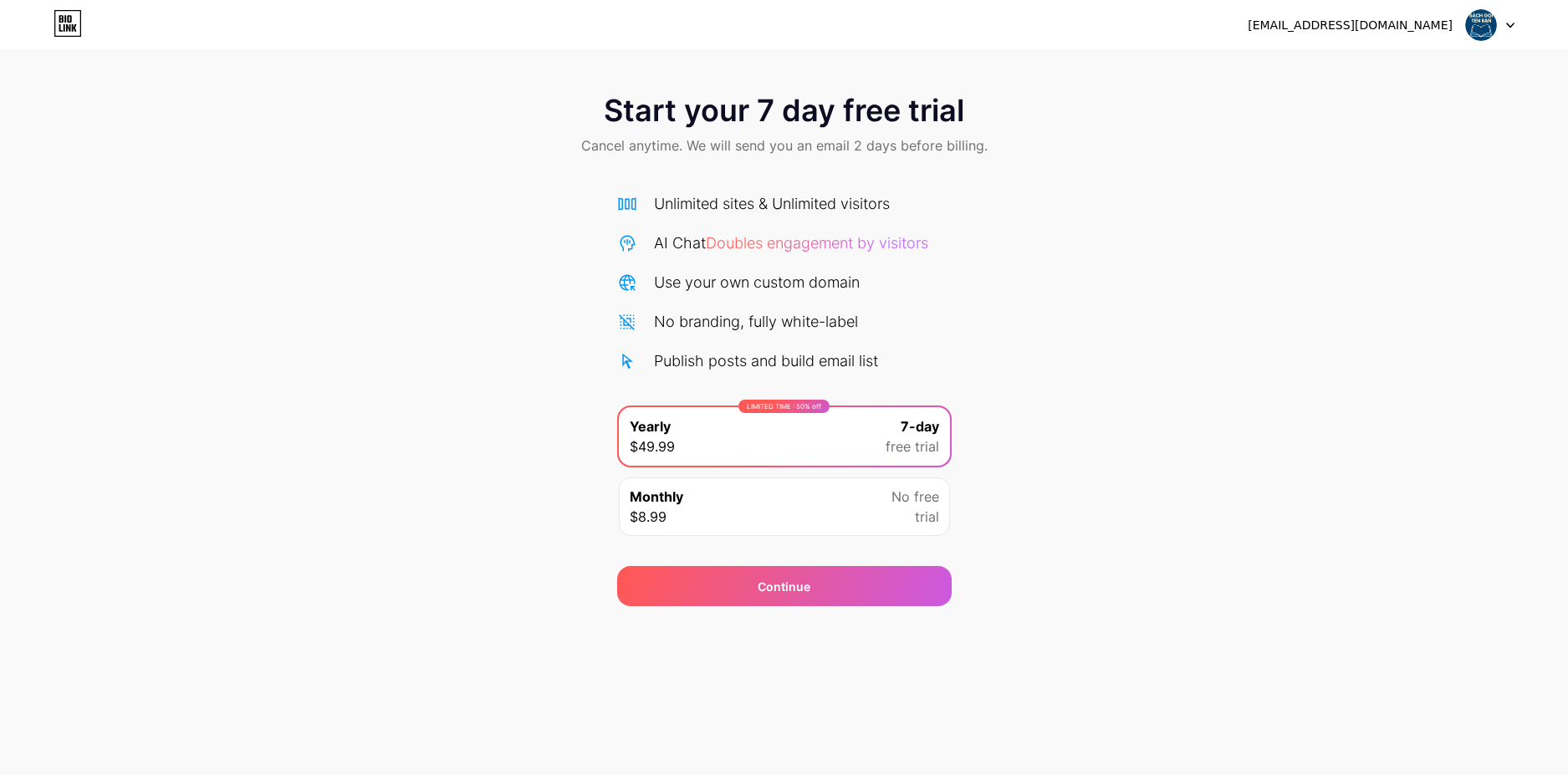
click at [74, 24] on icon at bounding box center [68, 23] width 28 height 27
click at [1481, 27] on img at bounding box center [1481, 25] width 32 height 32
click at [75, 28] on icon at bounding box center [68, 23] width 28 height 27
